Goal: Task Accomplishment & Management: Complete application form

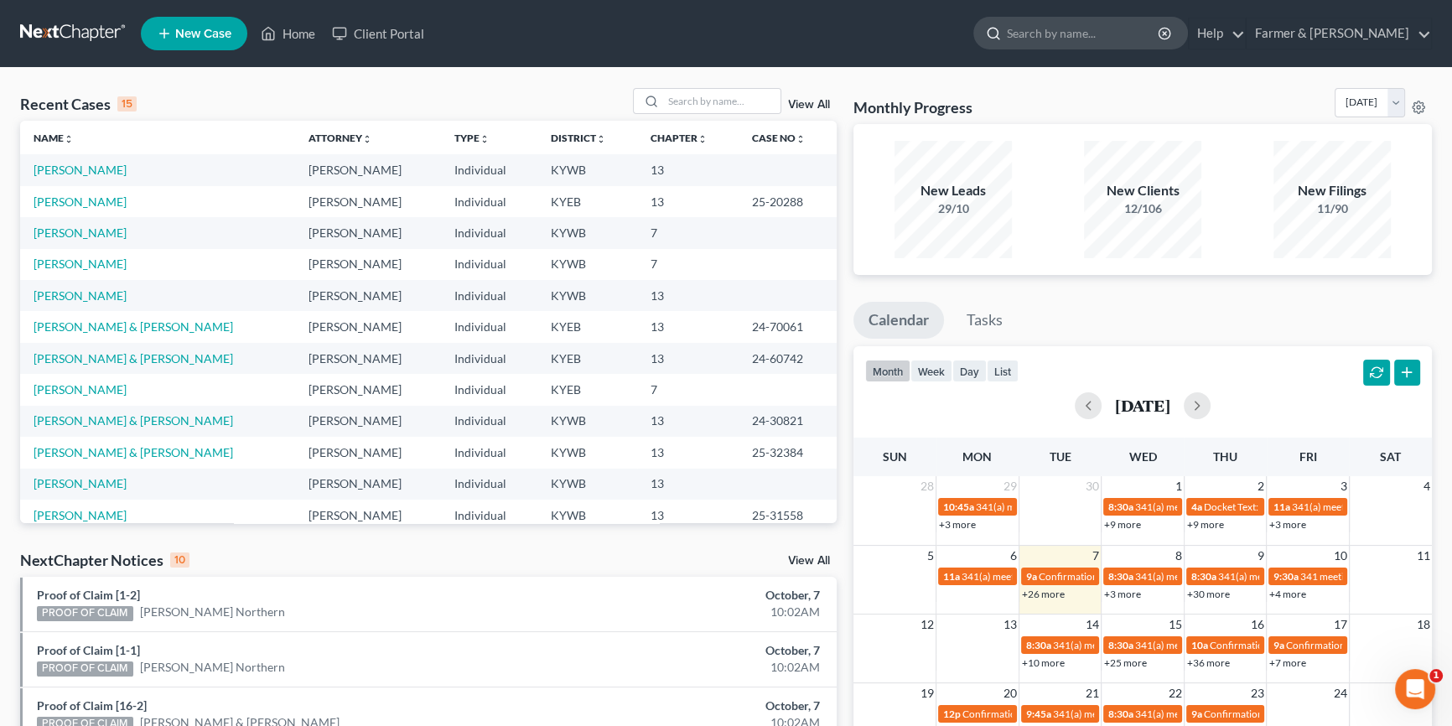
click at [1095, 35] on input "search" at bounding box center [1083, 33] width 153 height 31
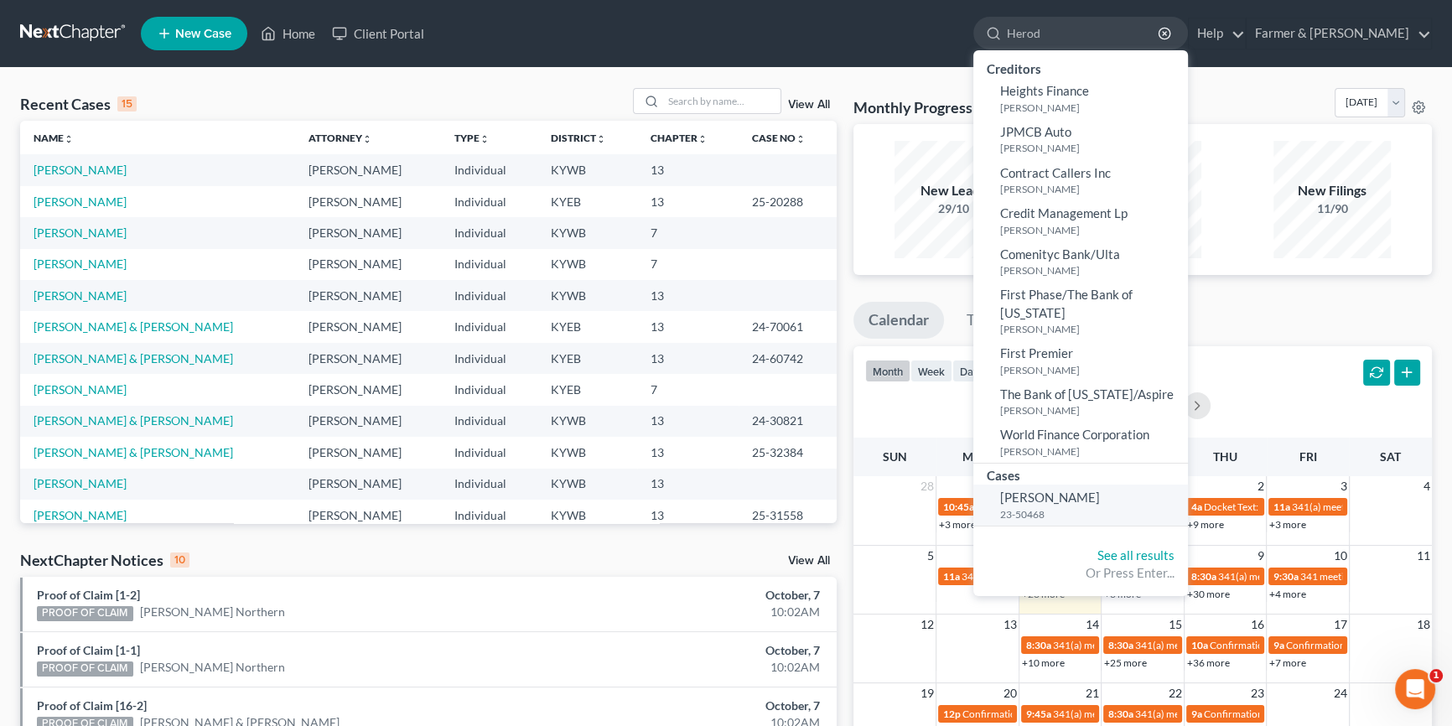
type input "Herod"
click at [1100, 489] on span "[PERSON_NAME]" at bounding box center [1050, 496] width 100 height 15
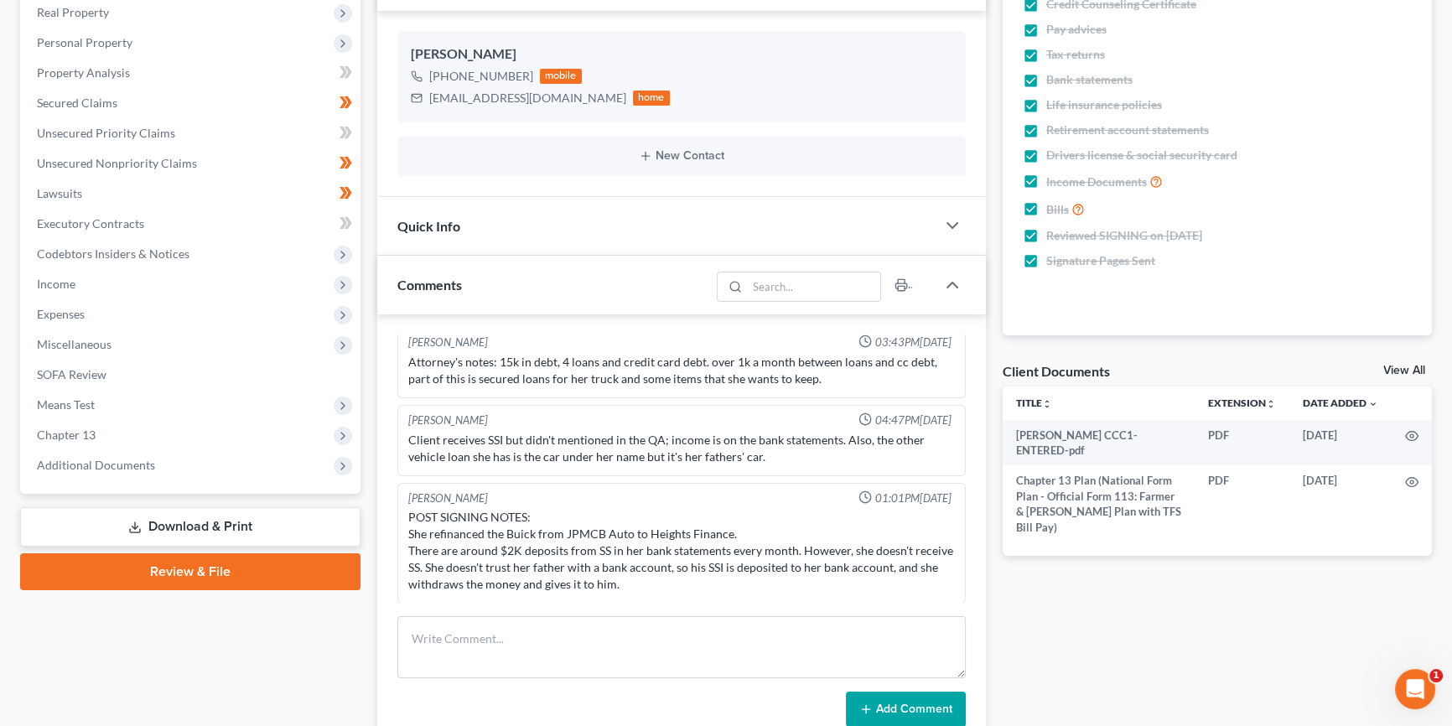
scroll to position [279, 0]
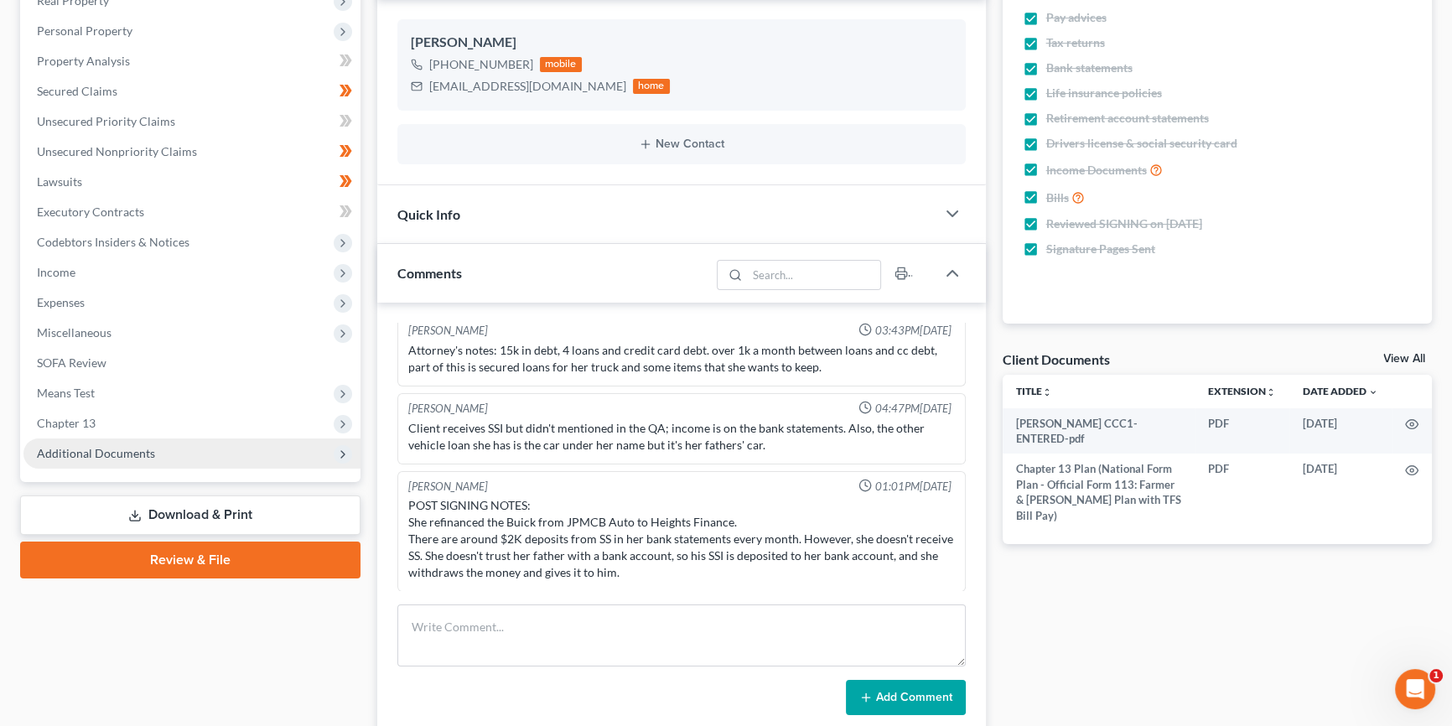
click at [126, 451] on span "Additional Documents" at bounding box center [96, 453] width 118 height 14
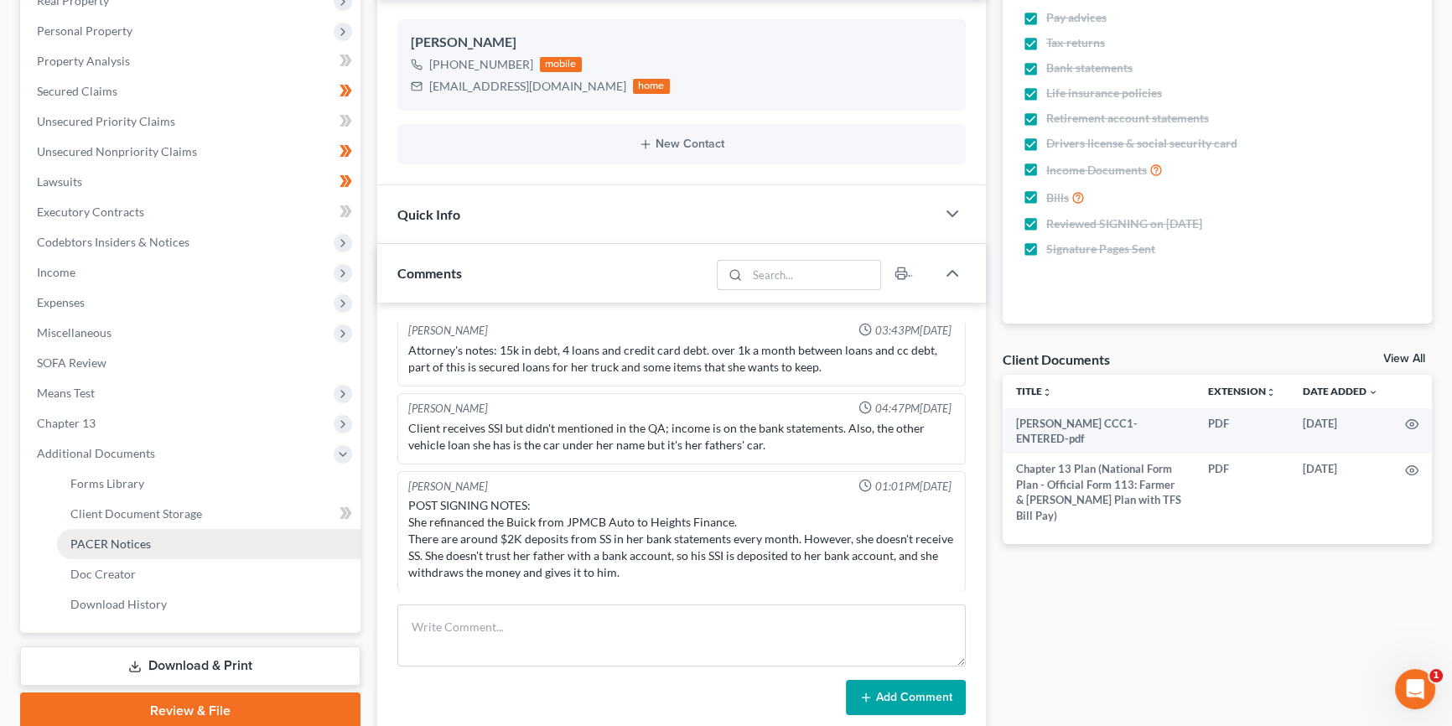
click at [127, 540] on span "PACER Notices" at bounding box center [110, 543] width 80 height 14
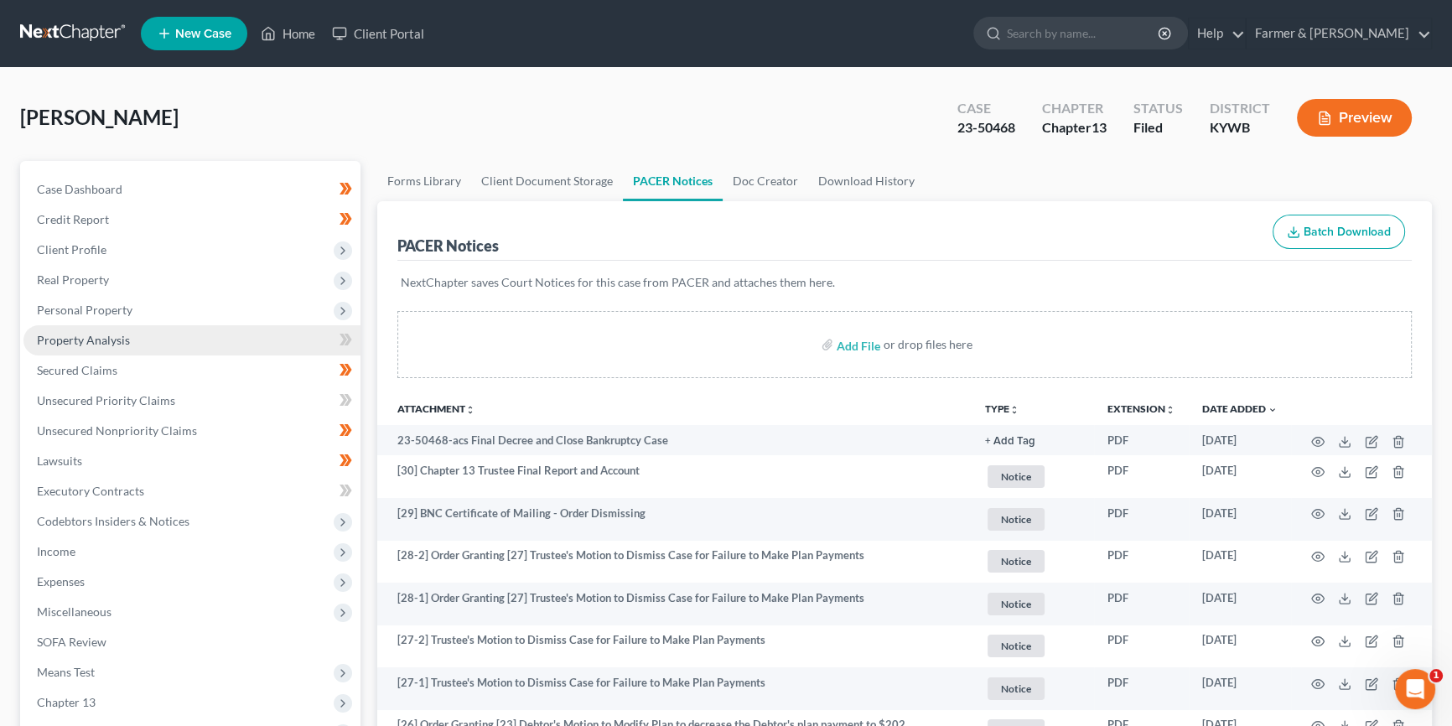
click at [139, 342] on link "Property Analysis" at bounding box center [191, 340] width 337 height 30
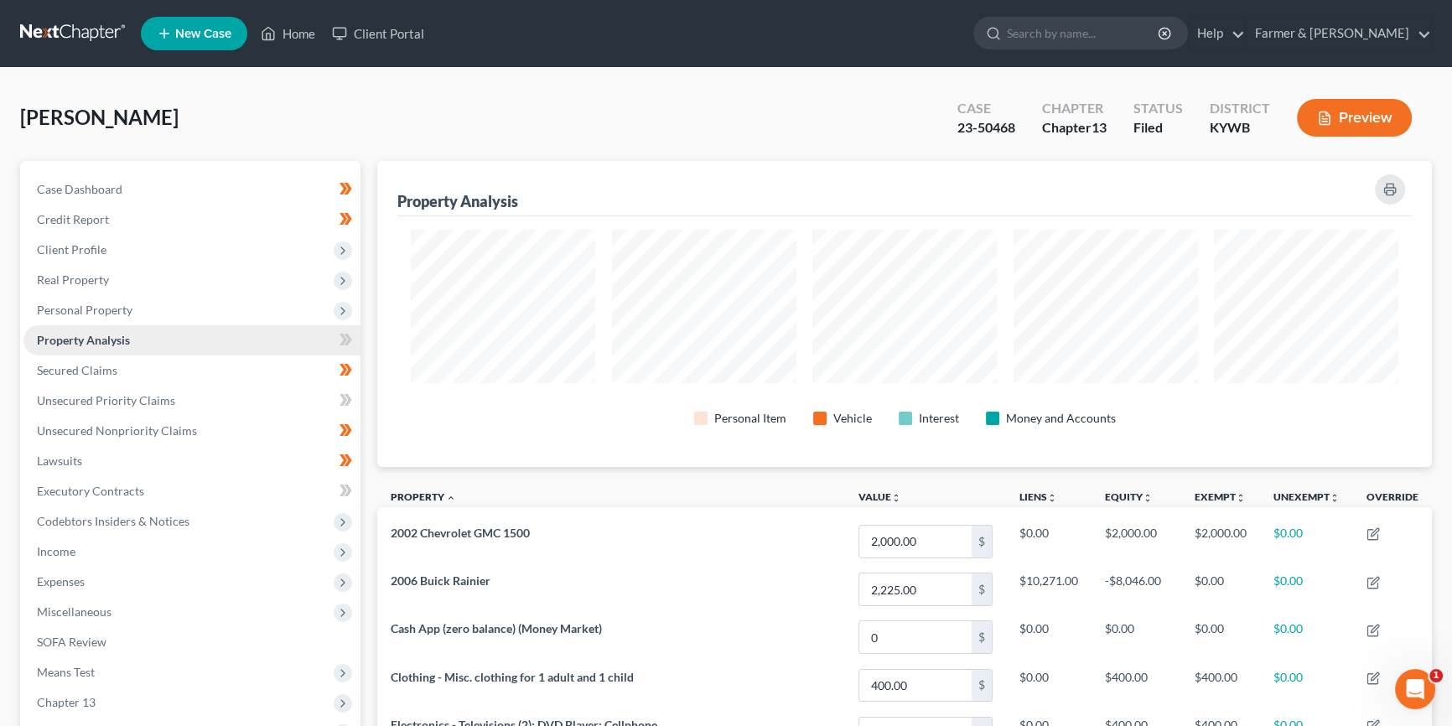
scroll to position [306, 1054]
click at [111, 368] on span "Secured Claims" at bounding box center [77, 370] width 80 height 14
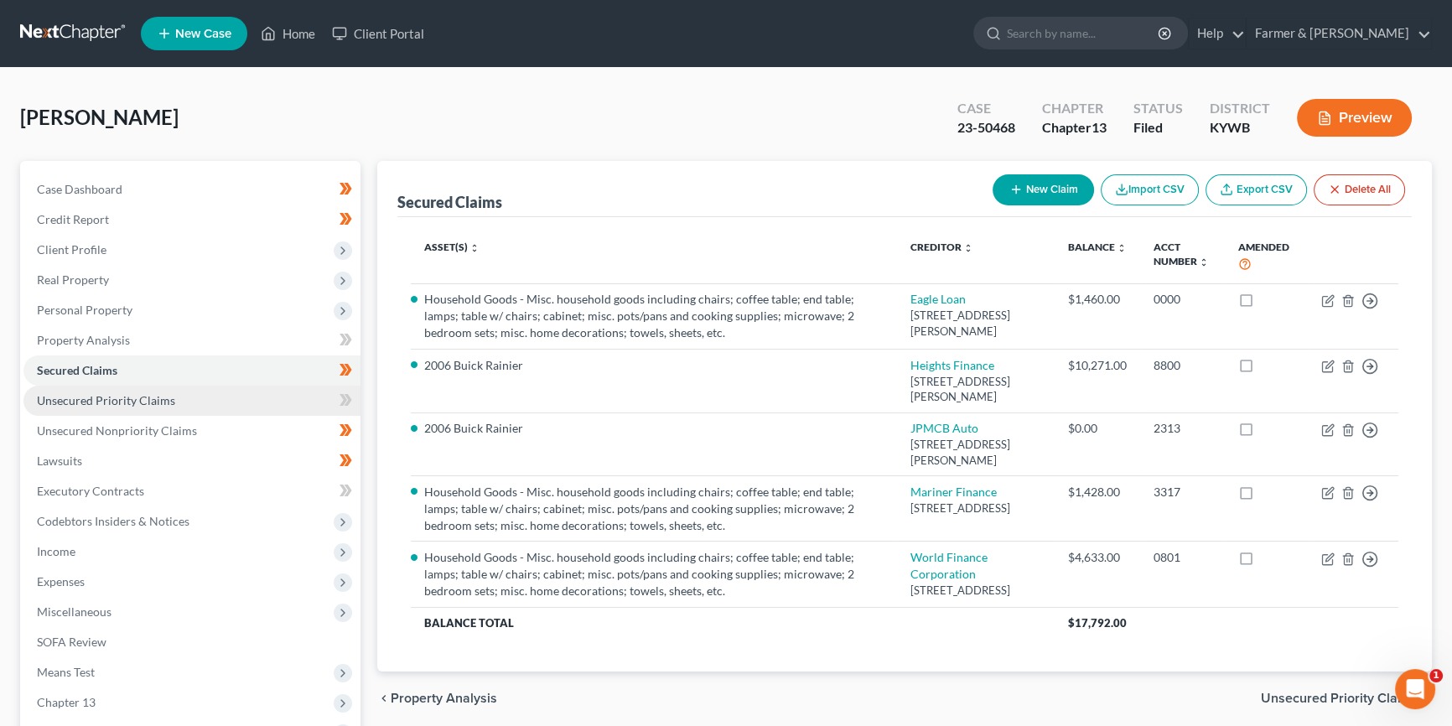
click at [120, 399] on span "Unsecured Priority Claims" at bounding box center [106, 400] width 138 height 14
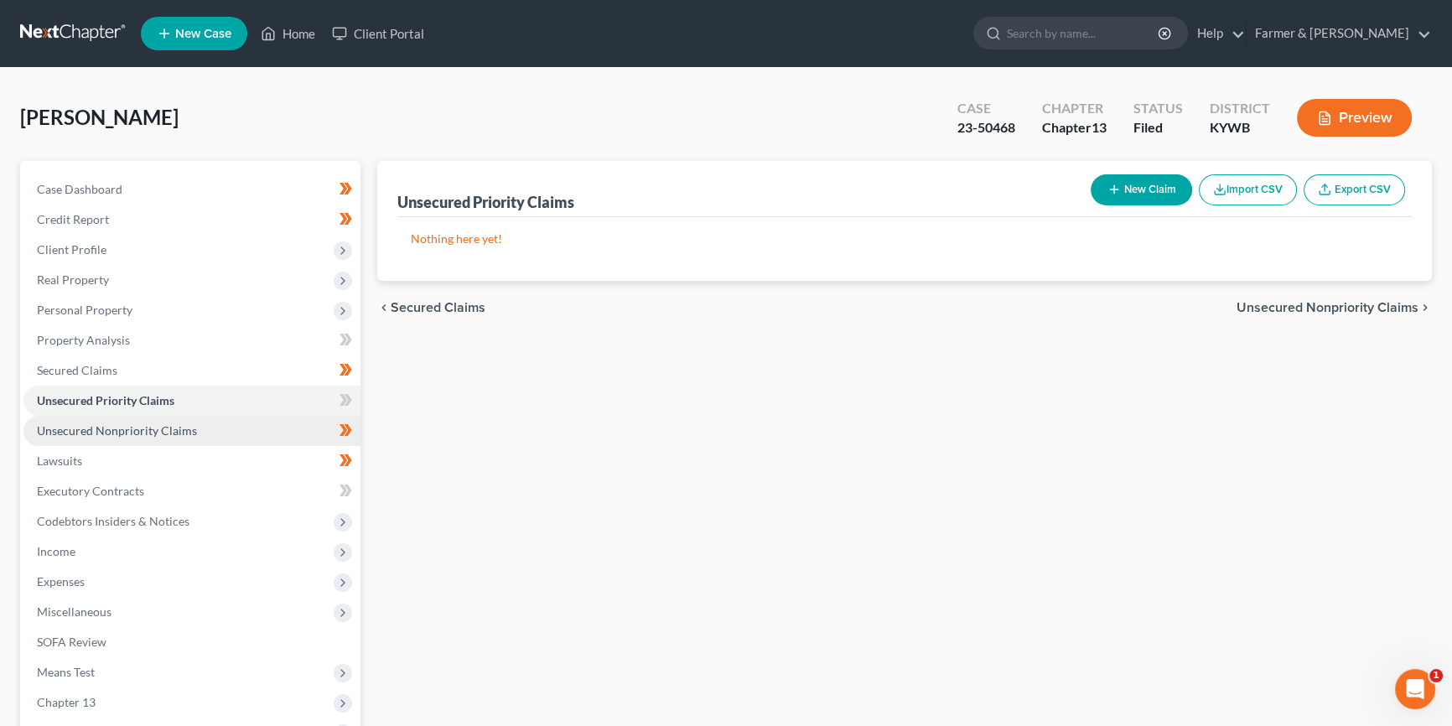
click at [122, 427] on span "Unsecured Nonpriority Claims" at bounding box center [117, 430] width 160 height 14
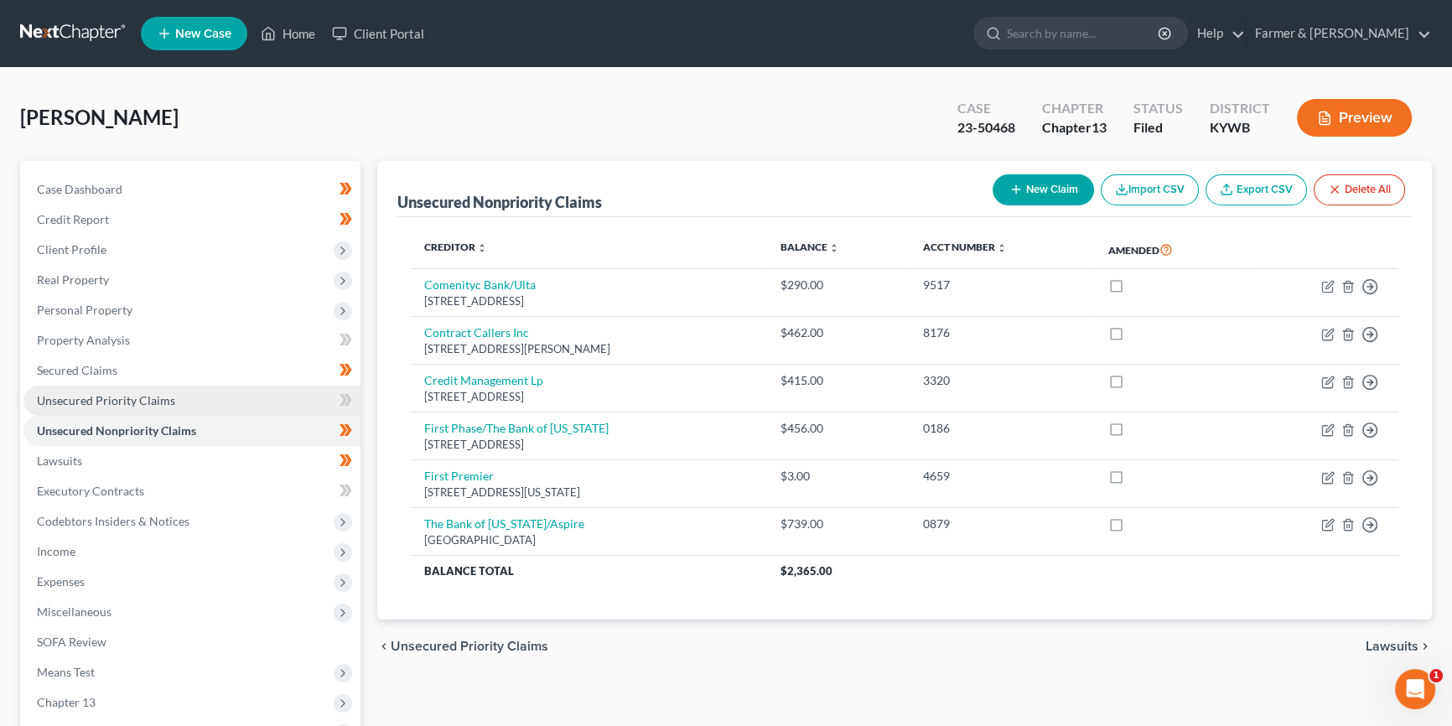
click at [119, 396] on span "Unsecured Priority Claims" at bounding box center [106, 400] width 138 height 14
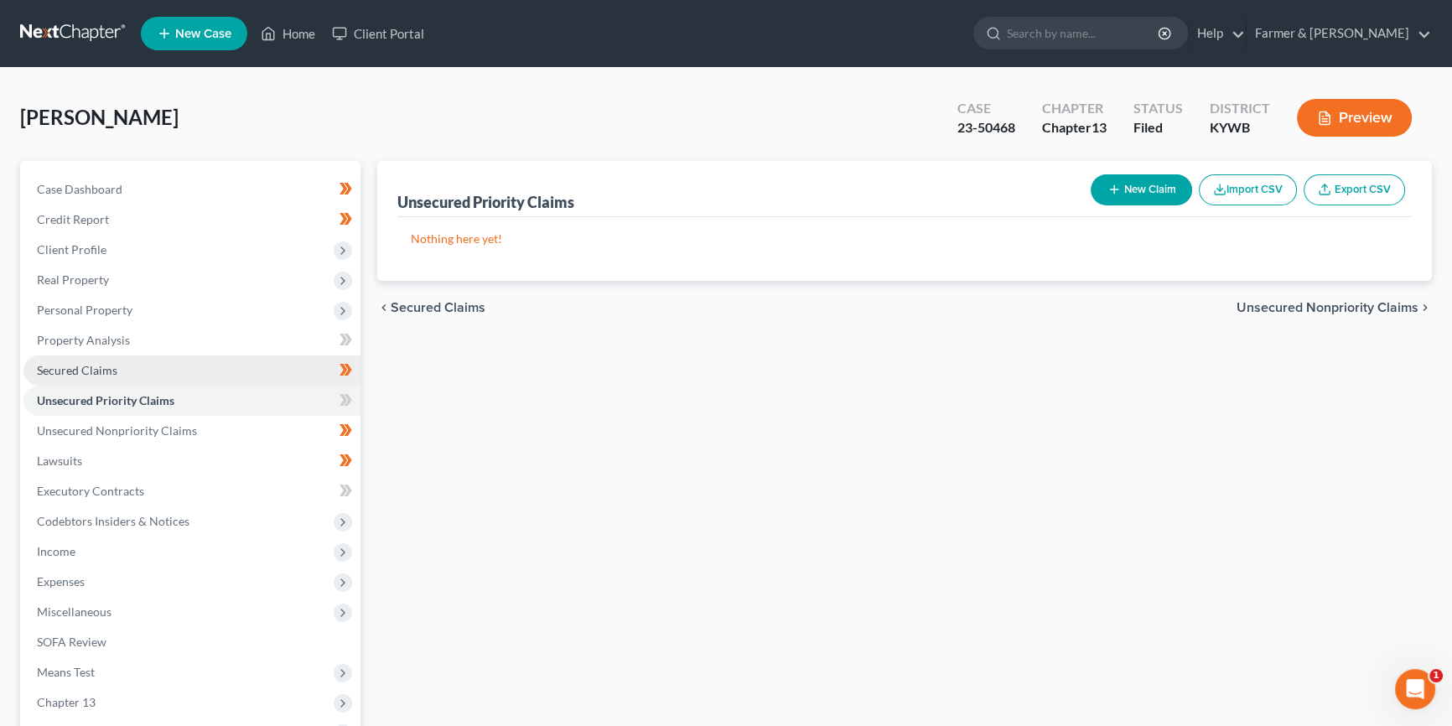
click at [108, 372] on span "Secured Claims" at bounding box center [77, 370] width 80 height 14
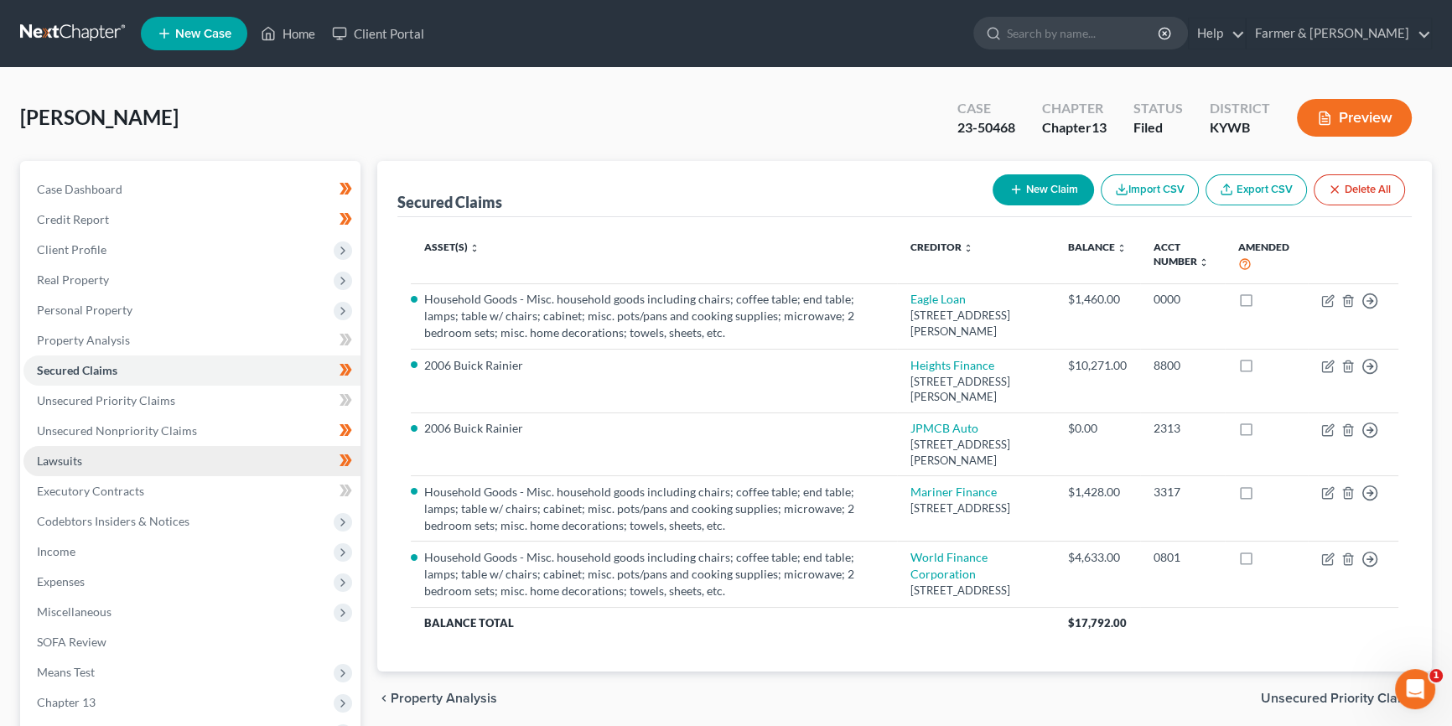
click at [104, 461] on link "Lawsuits" at bounding box center [191, 461] width 337 height 30
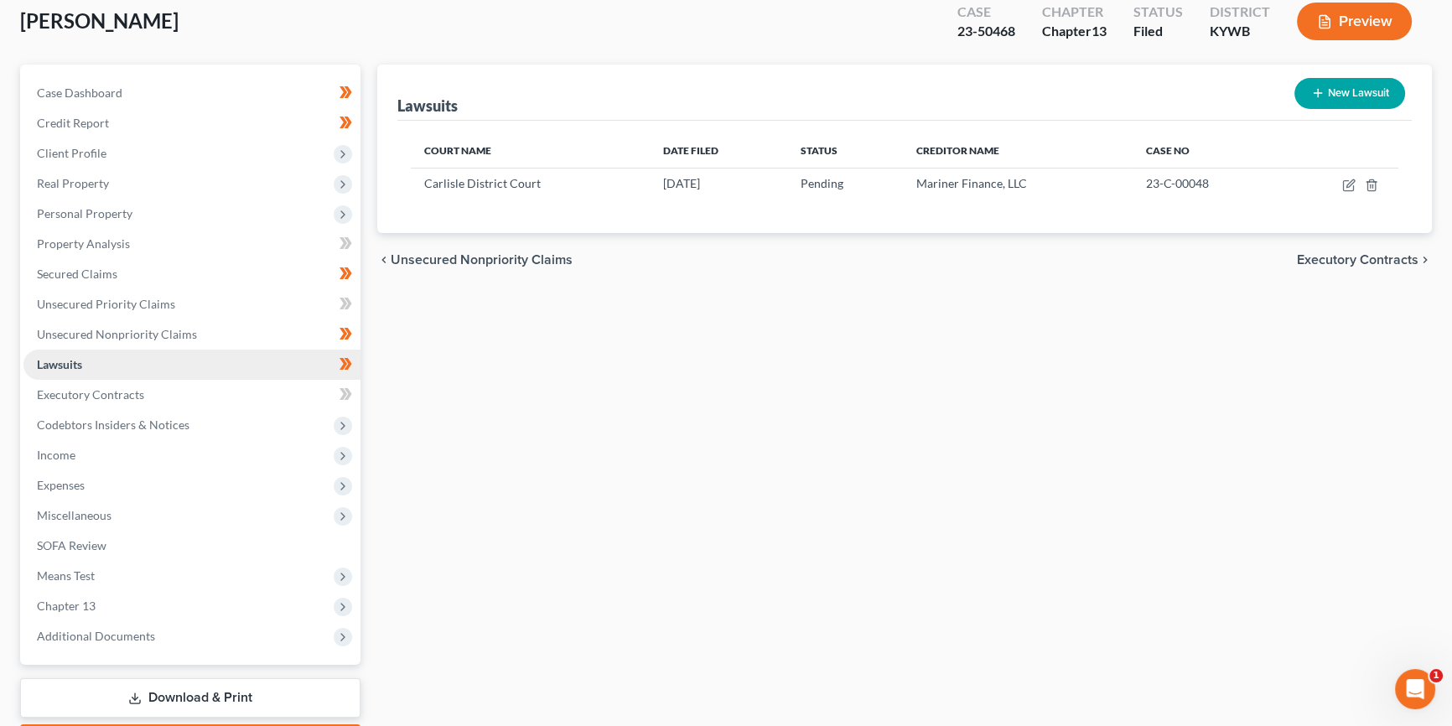
scroll to position [101, 0]
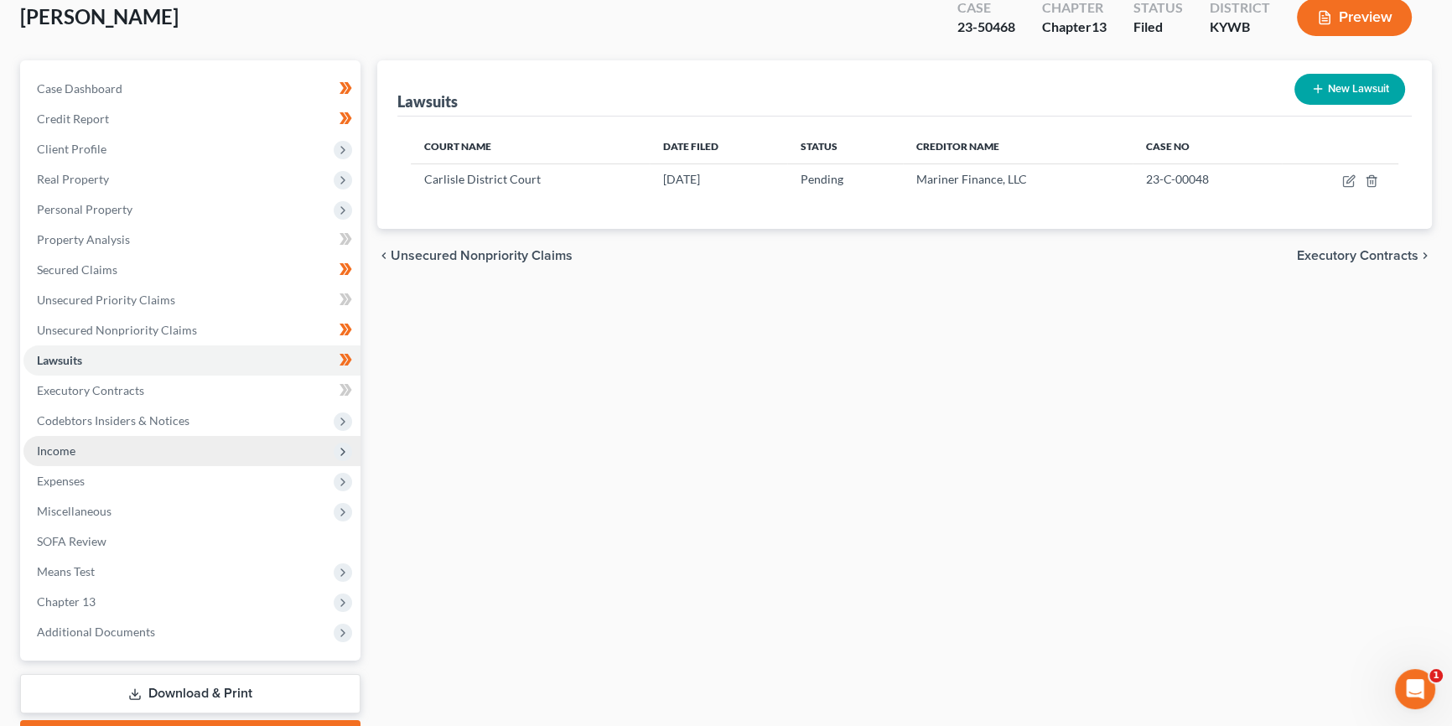
click at [102, 453] on span "Income" at bounding box center [191, 451] width 337 height 30
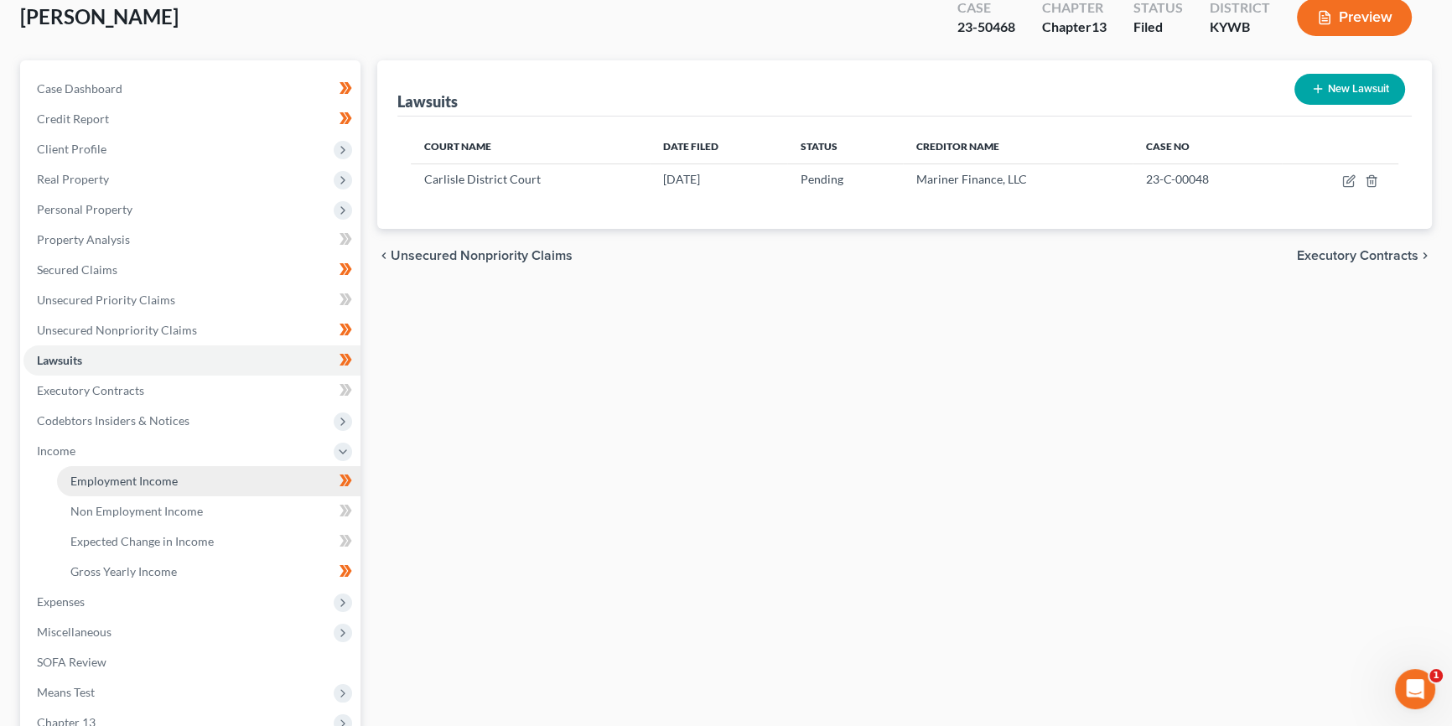
click at [116, 477] on span "Employment Income" at bounding box center [123, 481] width 107 height 14
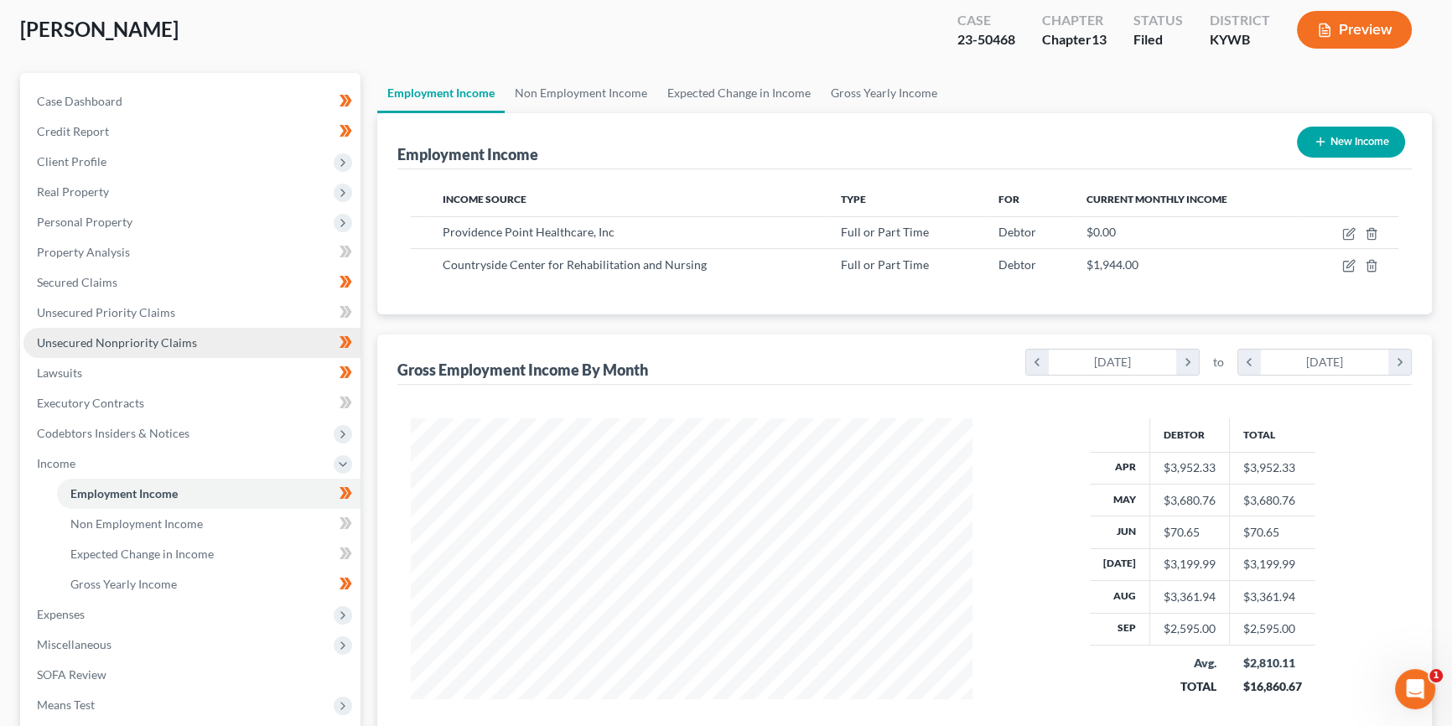
scroll to position [101, 0]
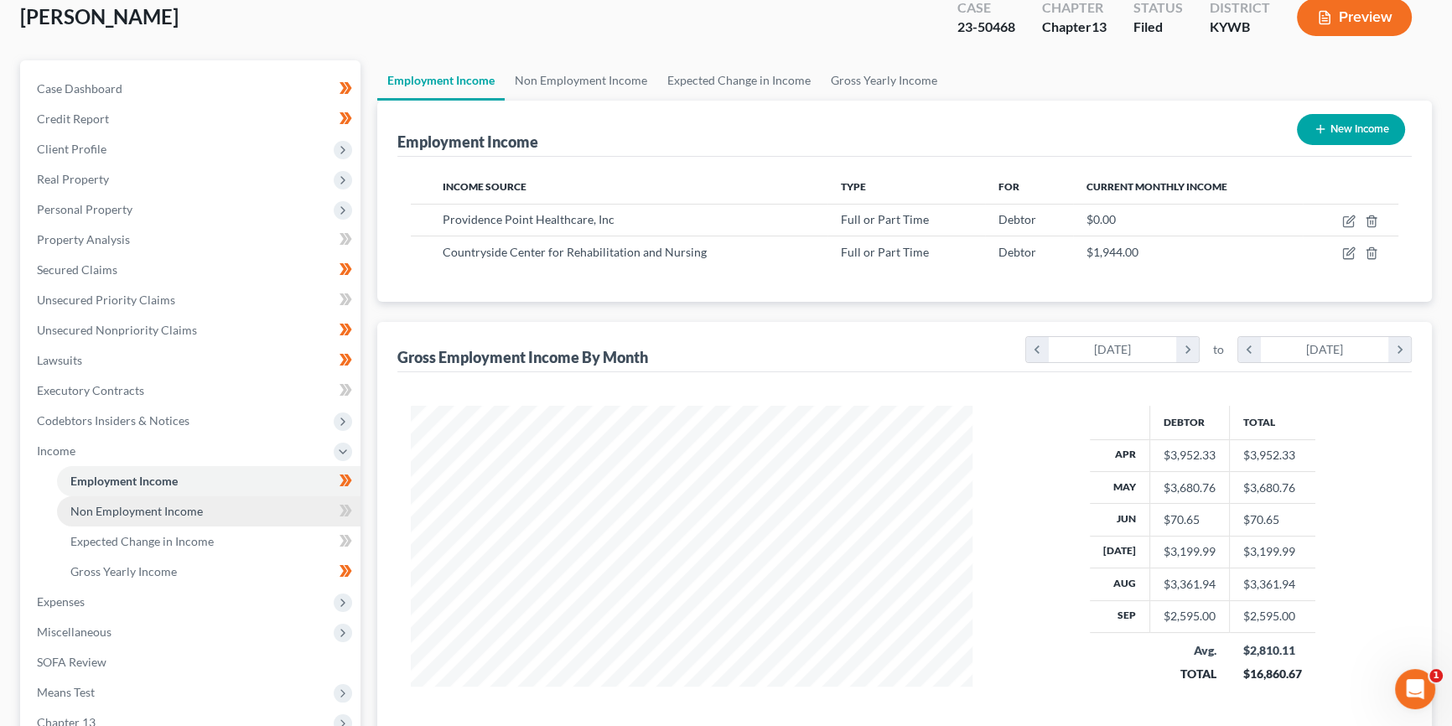
click at [158, 510] on span "Non Employment Income" at bounding box center [136, 511] width 132 height 14
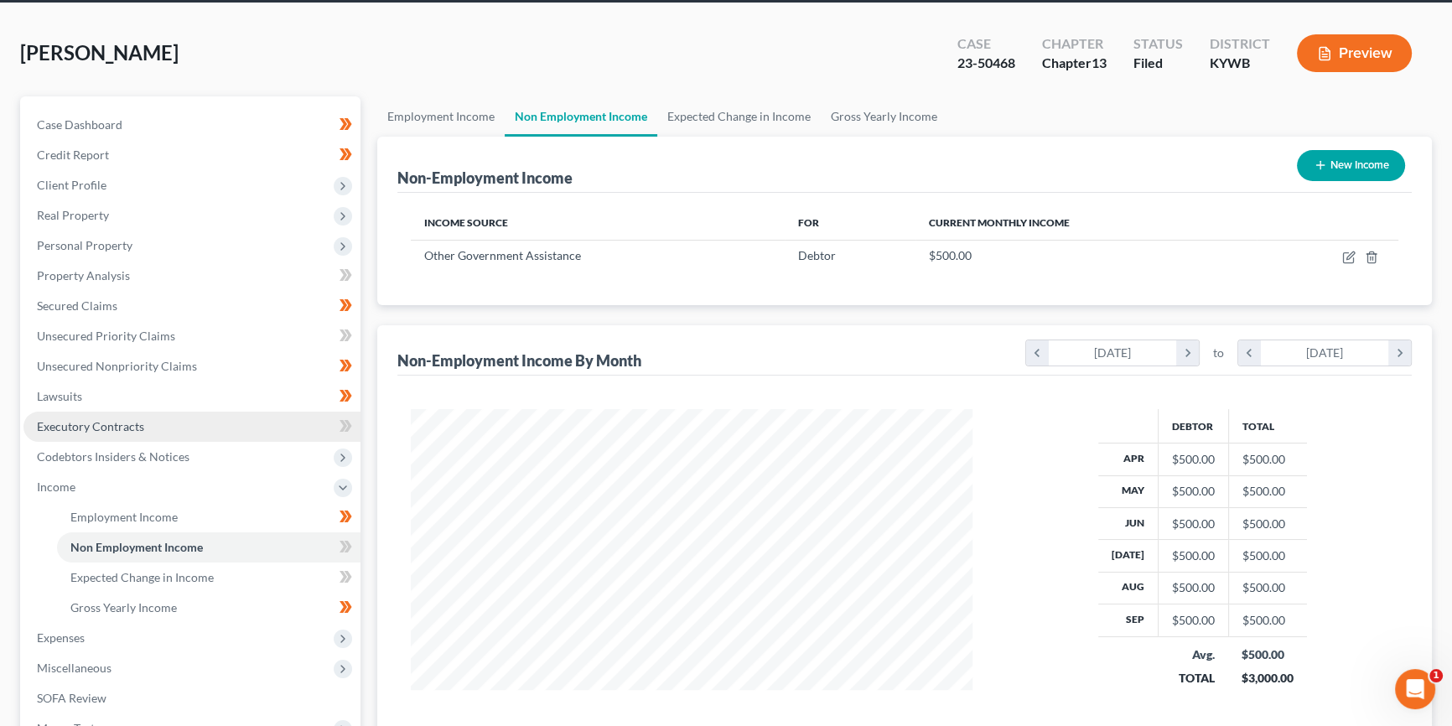
scroll to position [127, 0]
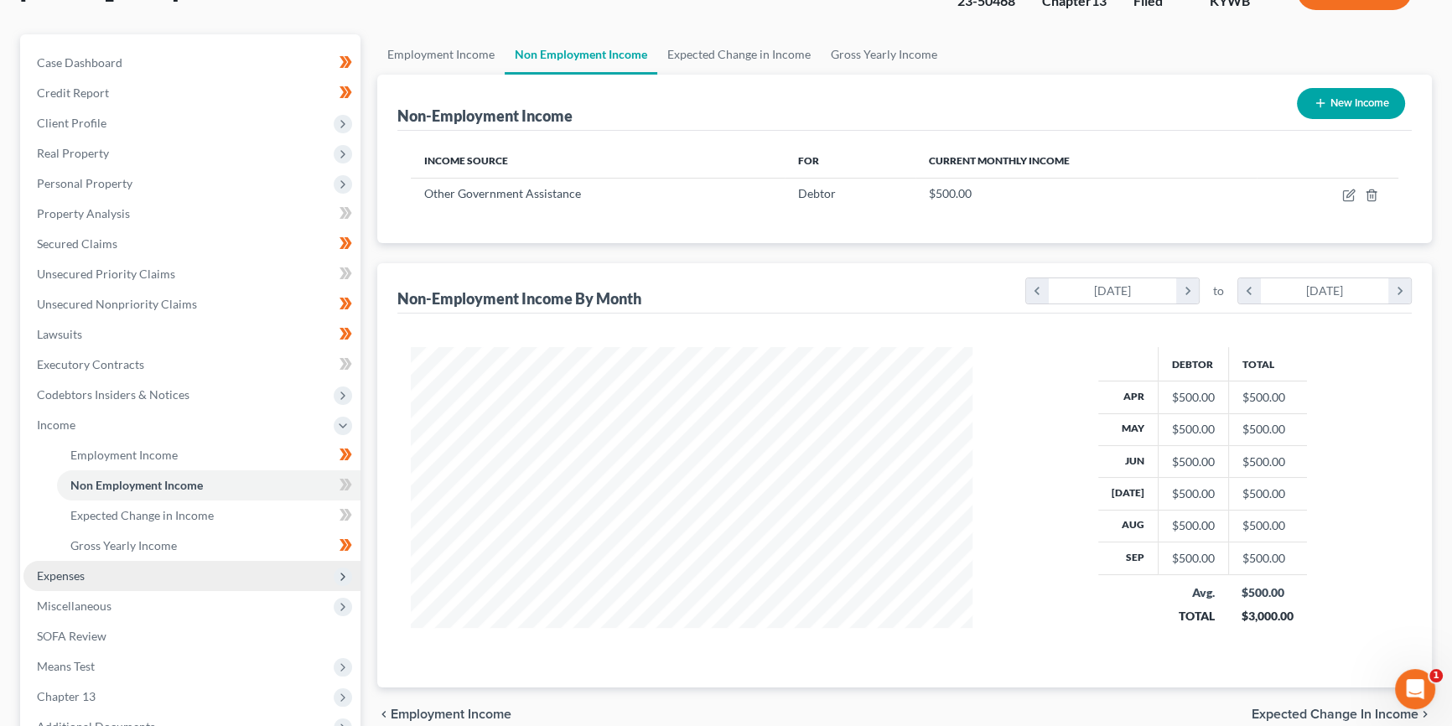
click at [74, 576] on span "Expenses" at bounding box center [61, 575] width 48 height 14
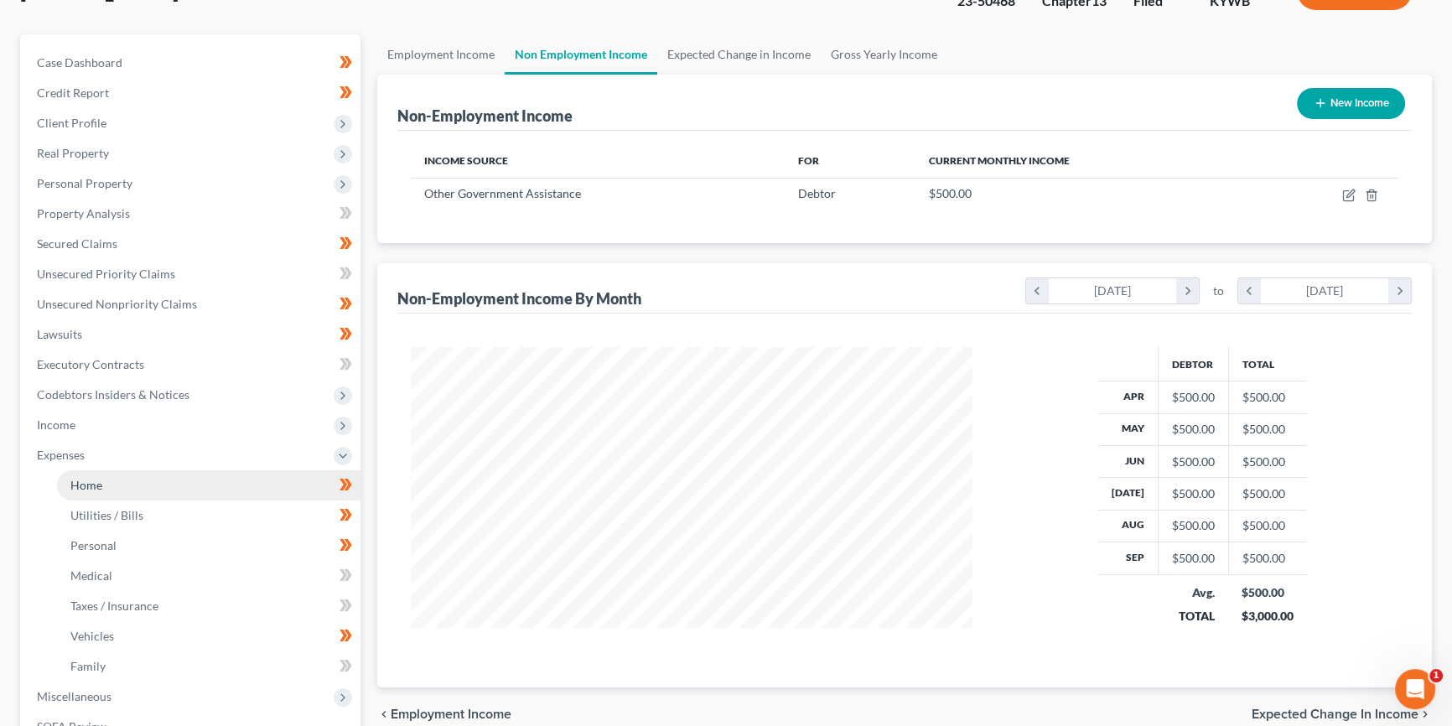
click at [109, 484] on link "Home" at bounding box center [208, 485] width 303 height 30
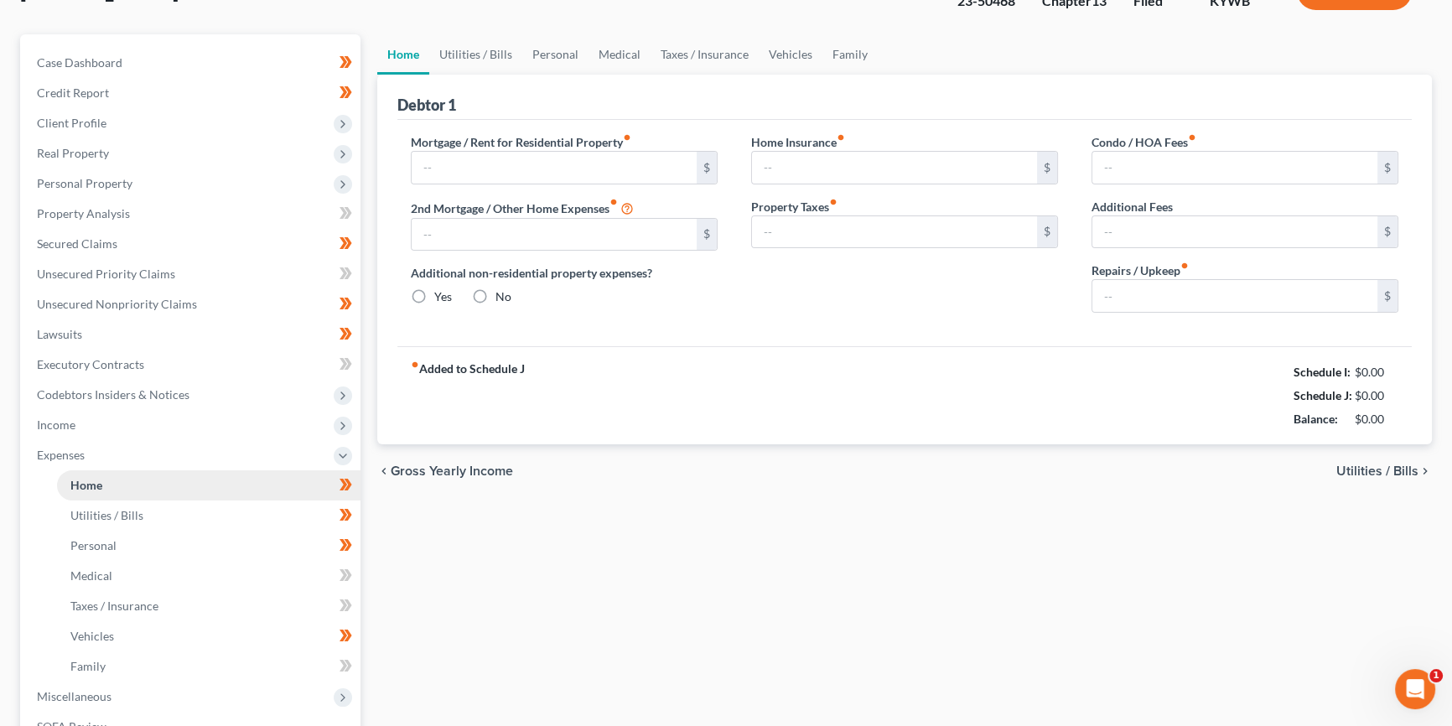
scroll to position [13, 0]
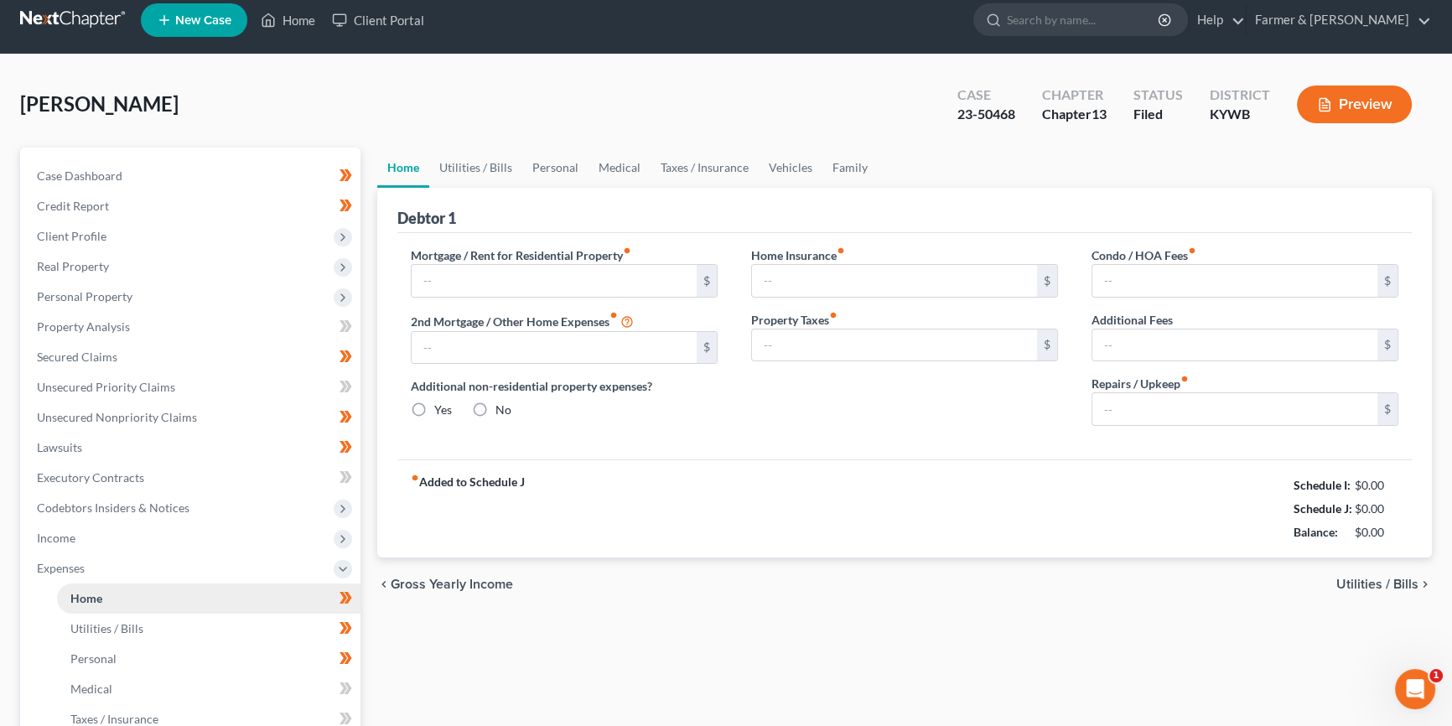
type input "550.00"
type input "0.00"
radio input "true"
type input "0.00"
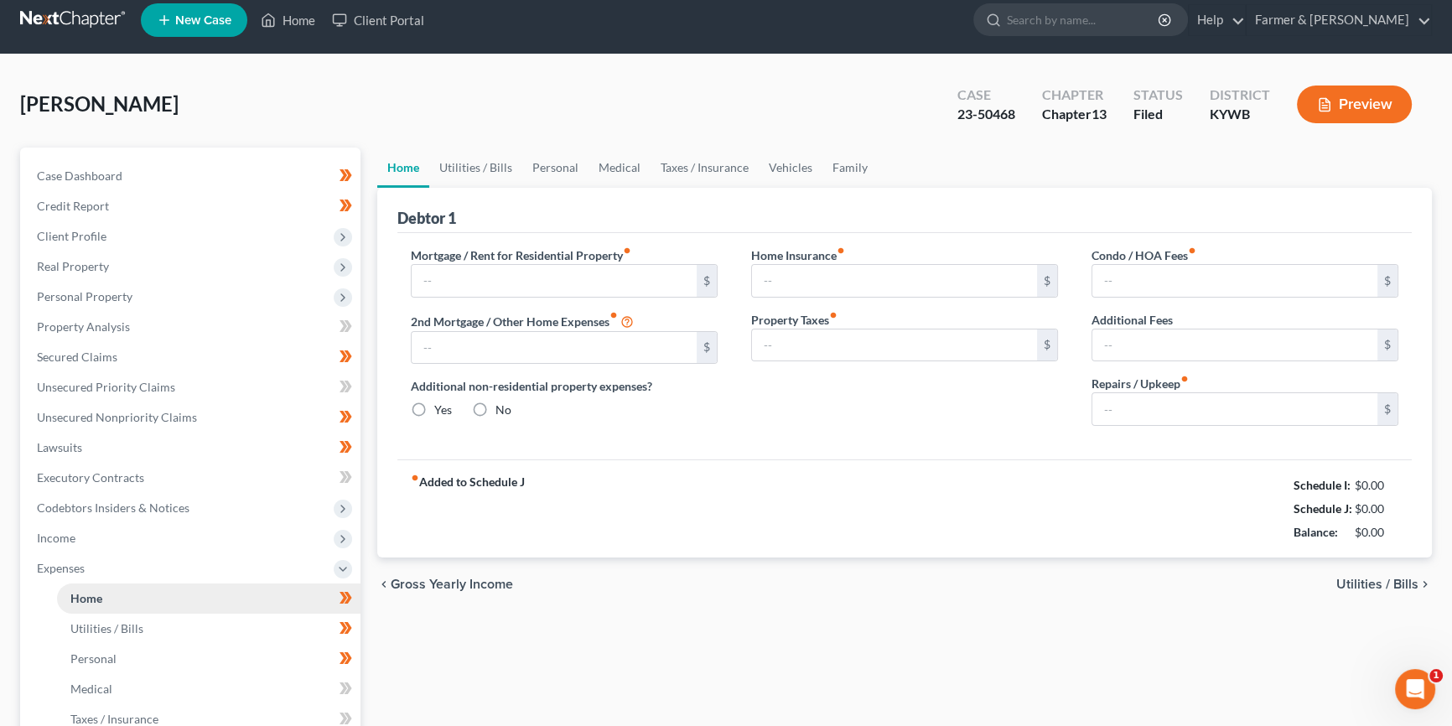
type input "0.00"
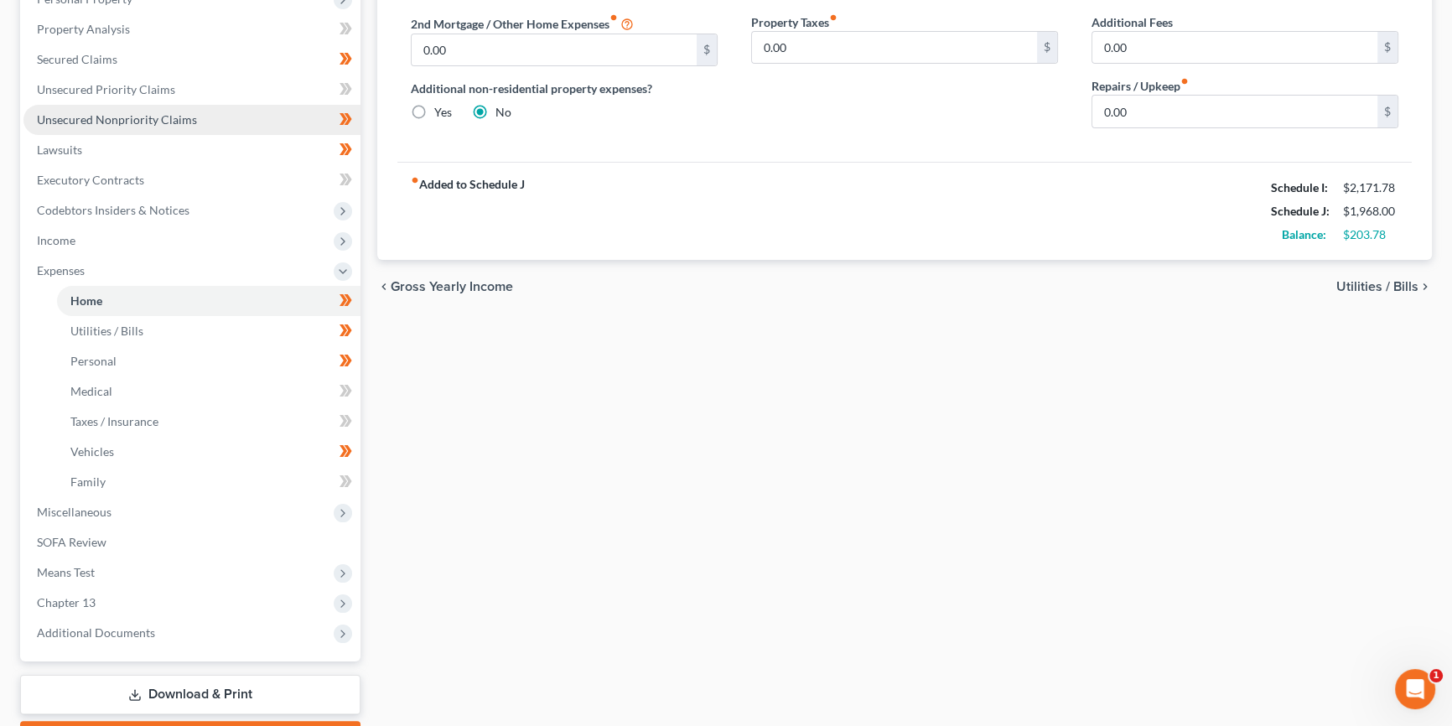
scroll to position [329, 0]
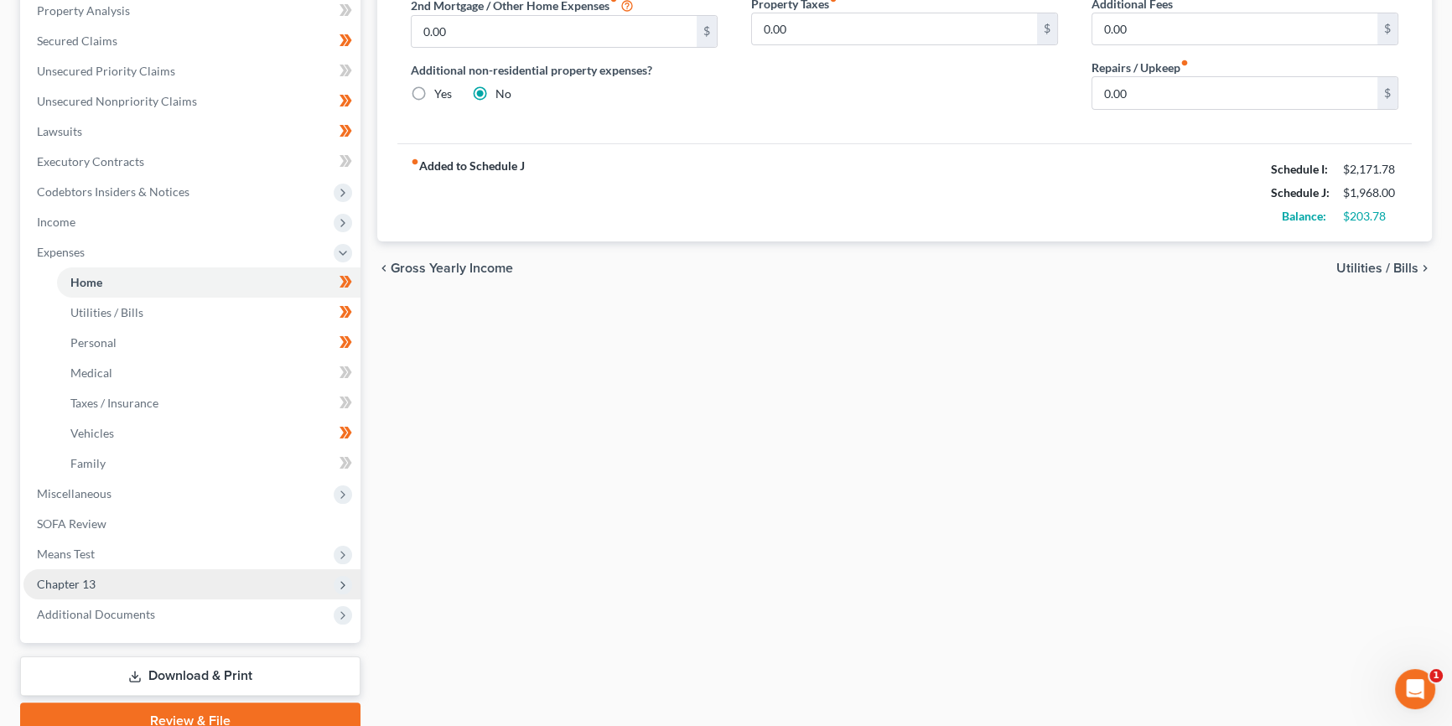
click at [106, 577] on span "Chapter 13" at bounding box center [191, 584] width 337 height 30
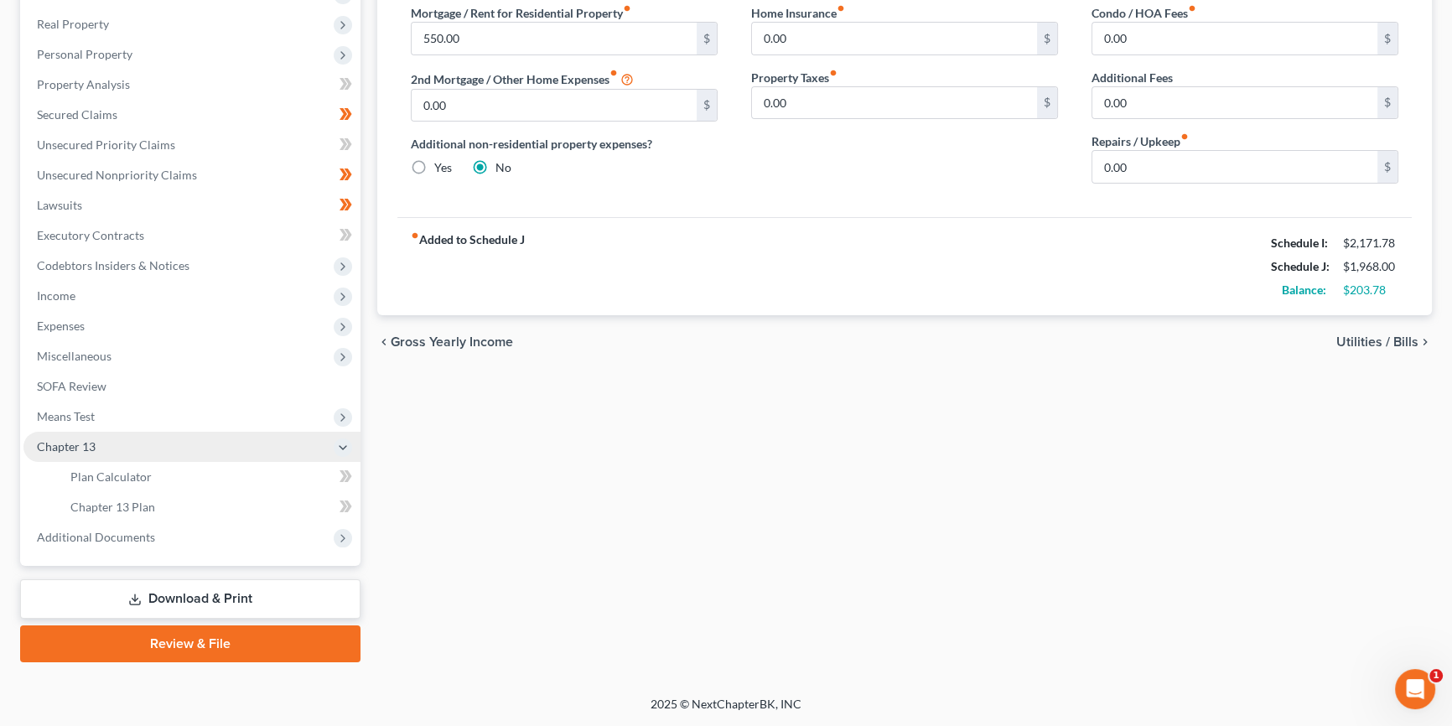
scroll to position [253, 0]
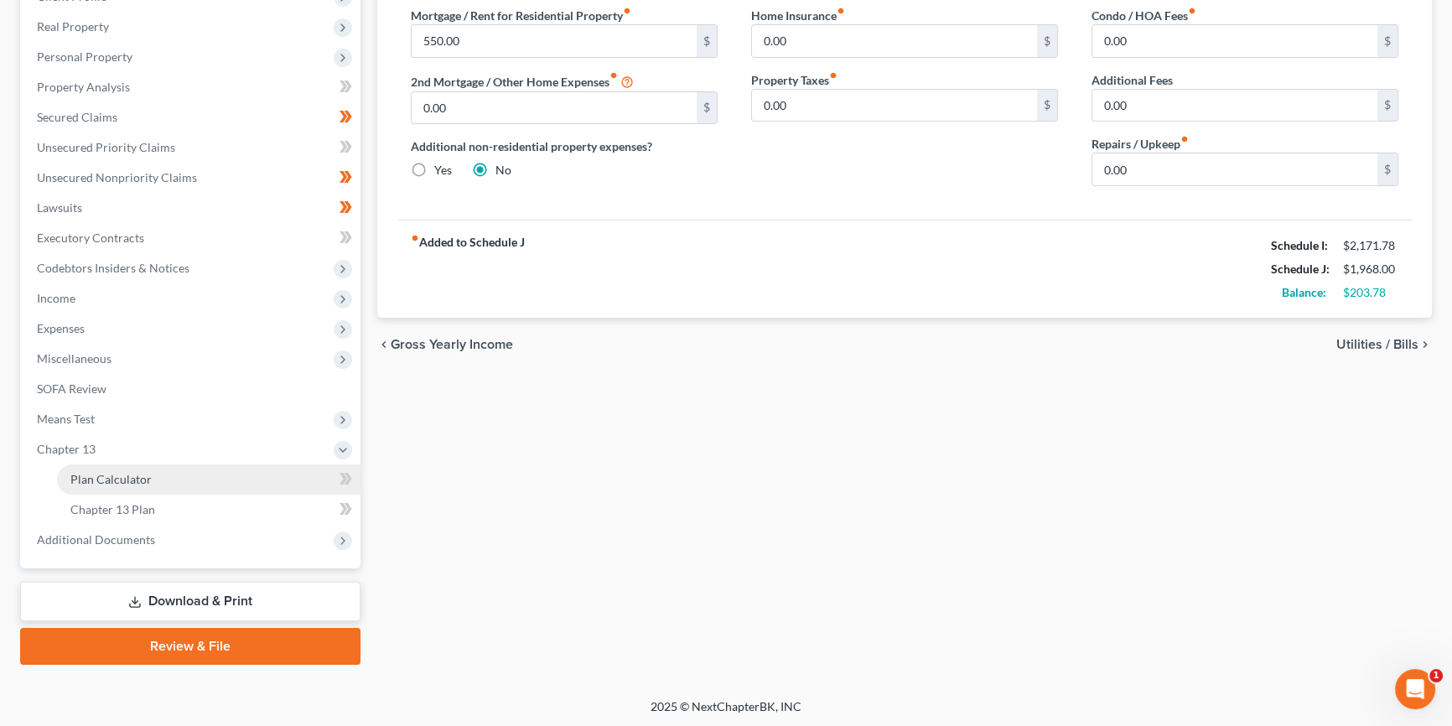
click at [137, 475] on span "Plan Calculator" at bounding box center [110, 479] width 81 height 14
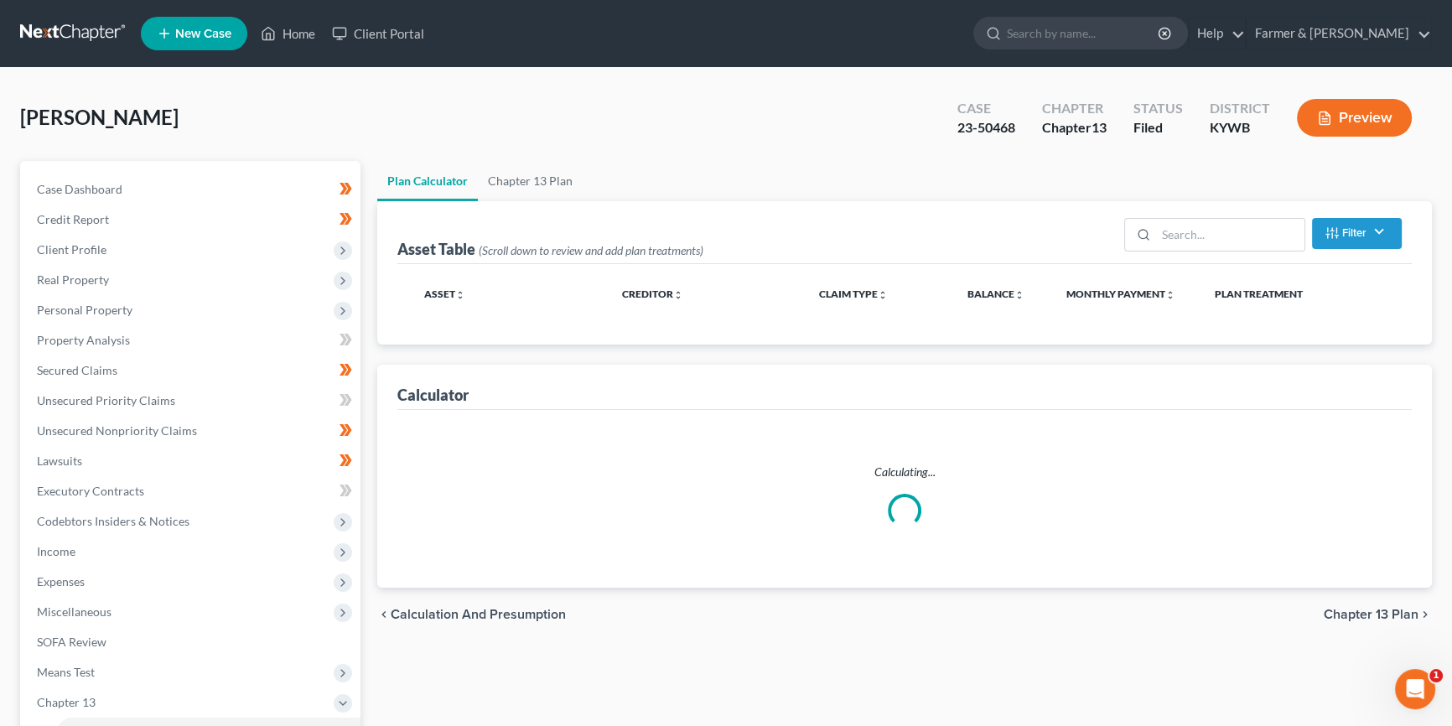
select select "59"
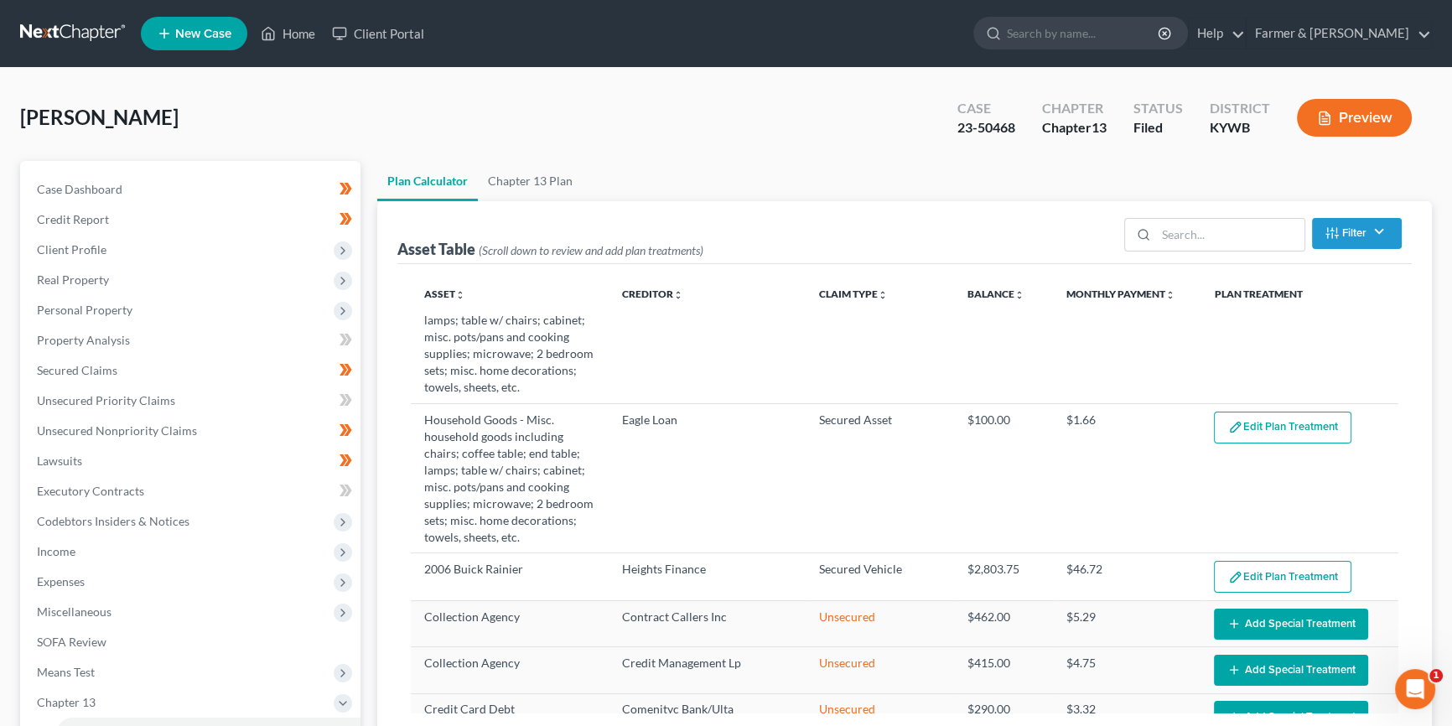
click at [72, 32] on link at bounding box center [73, 33] width 107 height 30
